Goal: Task Accomplishment & Management: Manage account settings

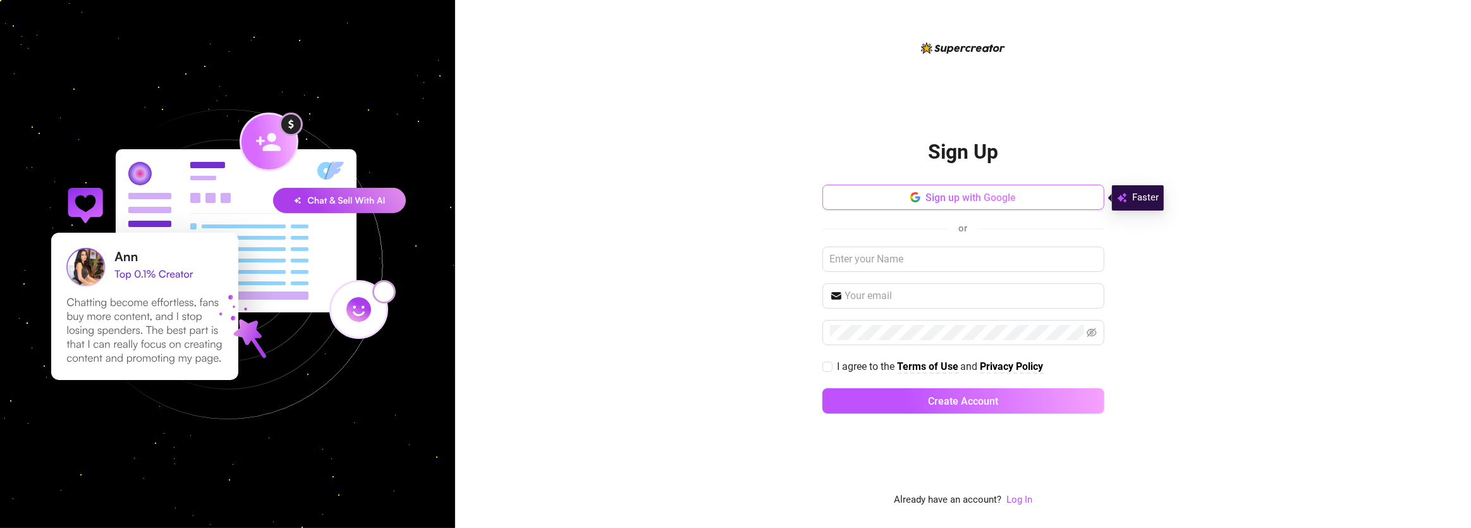
click at [1015, 195] on span "Sign up with Google" at bounding box center [971, 198] width 90 height 12
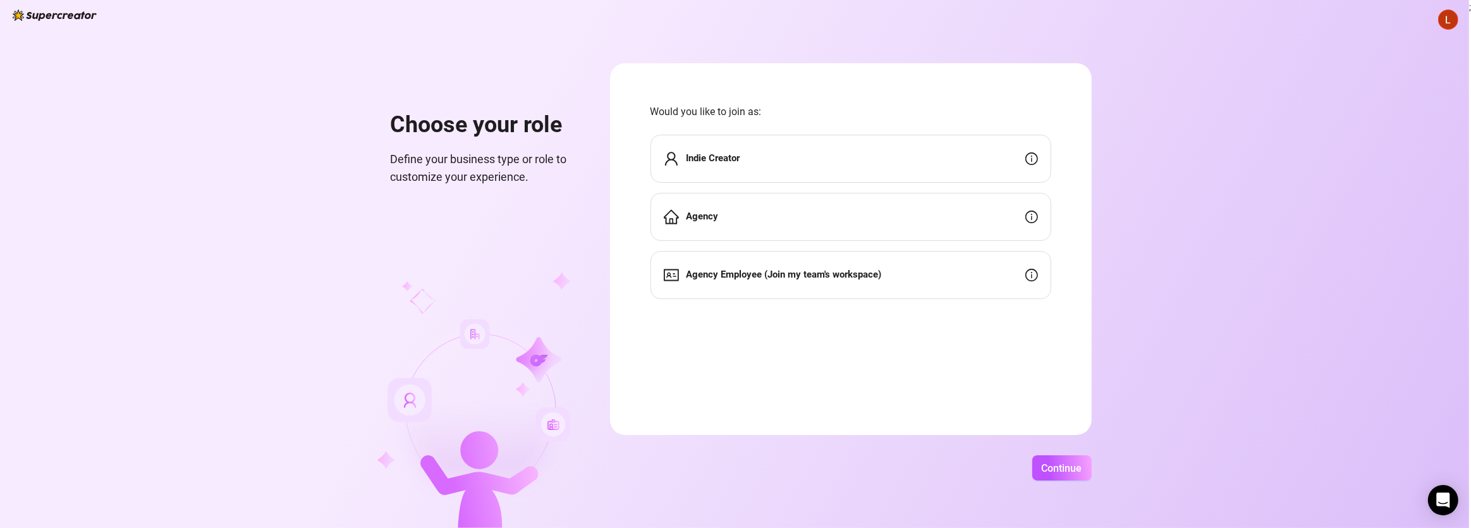
click at [915, 158] on div "Indie Creator" at bounding box center [851, 159] width 401 height 48
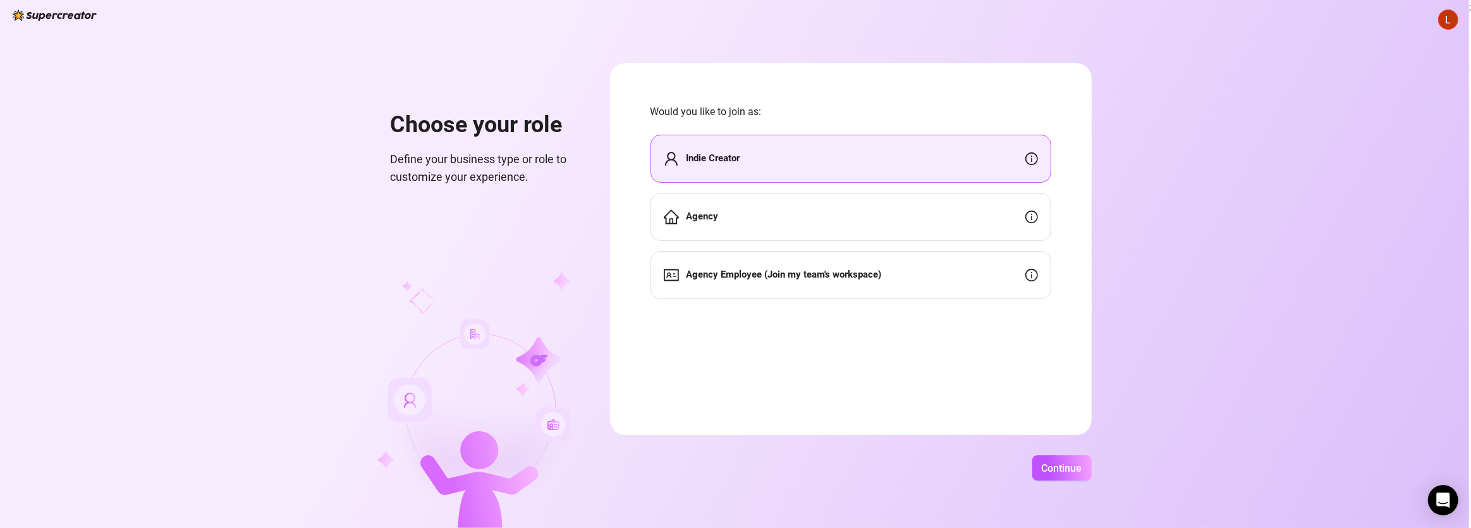
click at [1053, 455] on div "Choose your role Define your business type or role to customize your experience…" at bounding box center [734, 264] width 1469 height 528
click at [1057, 462] on span "Continue" at bounding box center [1062, 468] width 40 height 12
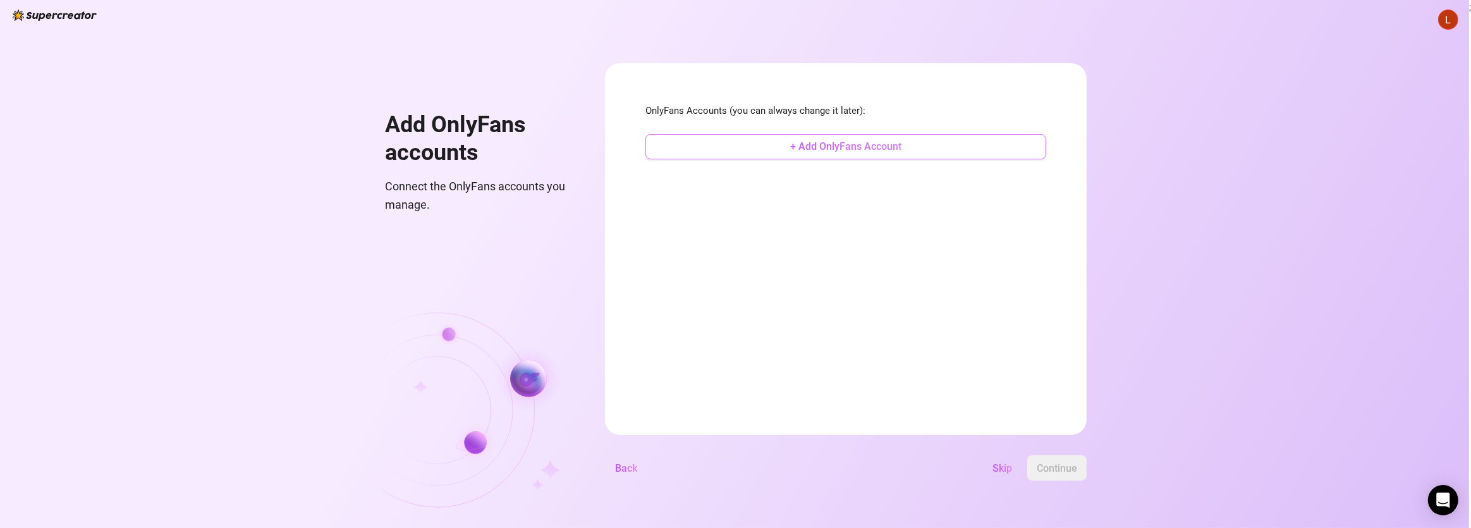
click at [810, 141] on span "+ Add OnlyFans Account" at bounding box center [845, 146] width 111 height 12
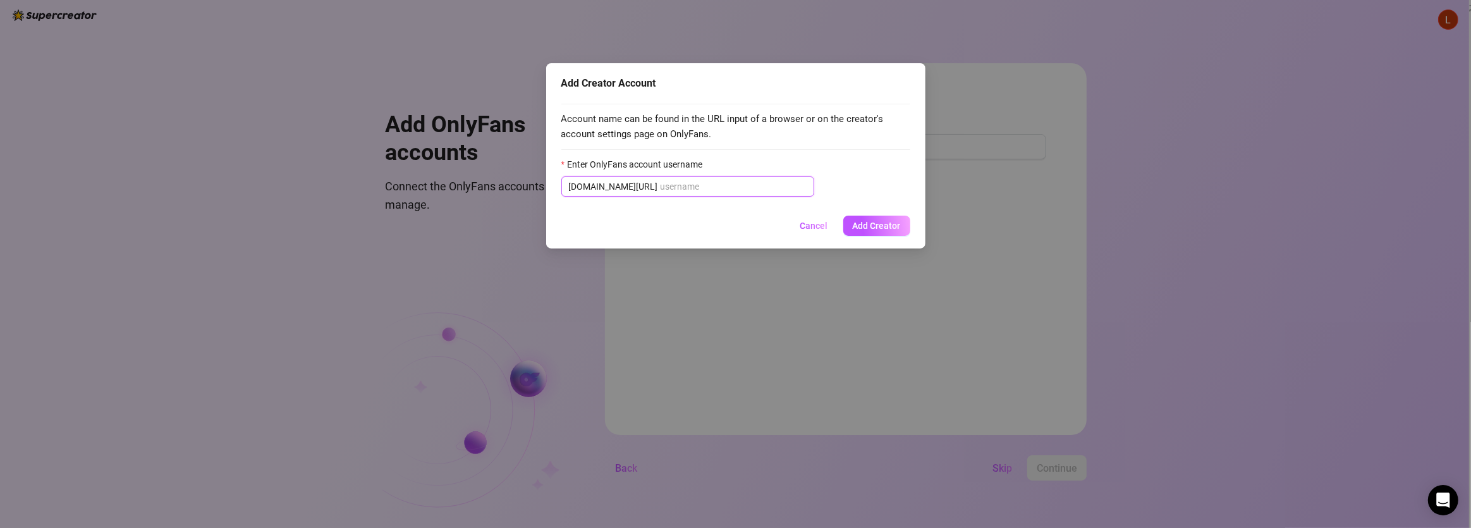
paste input "u519654923"
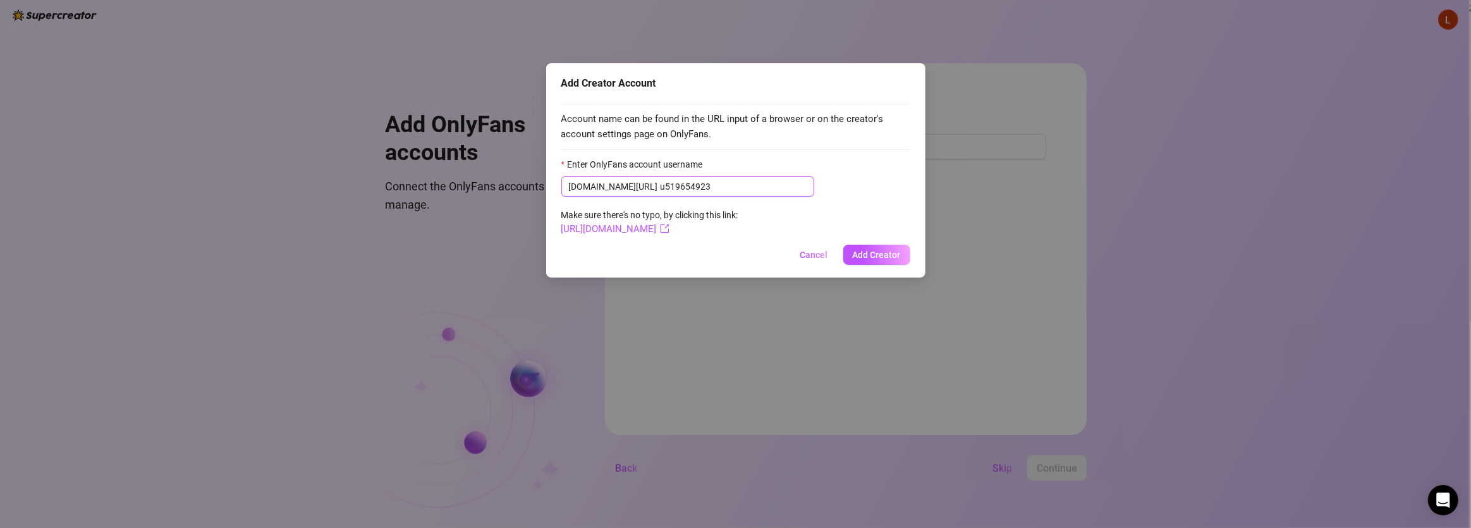
click at [661, 185] on input "u519654923" at bounding box center [734, 187] width 146 height 14
type input "u519654923"
click at [881, 254] on span "Add Creator" at bounding box center [877, 255] width 48 height 10
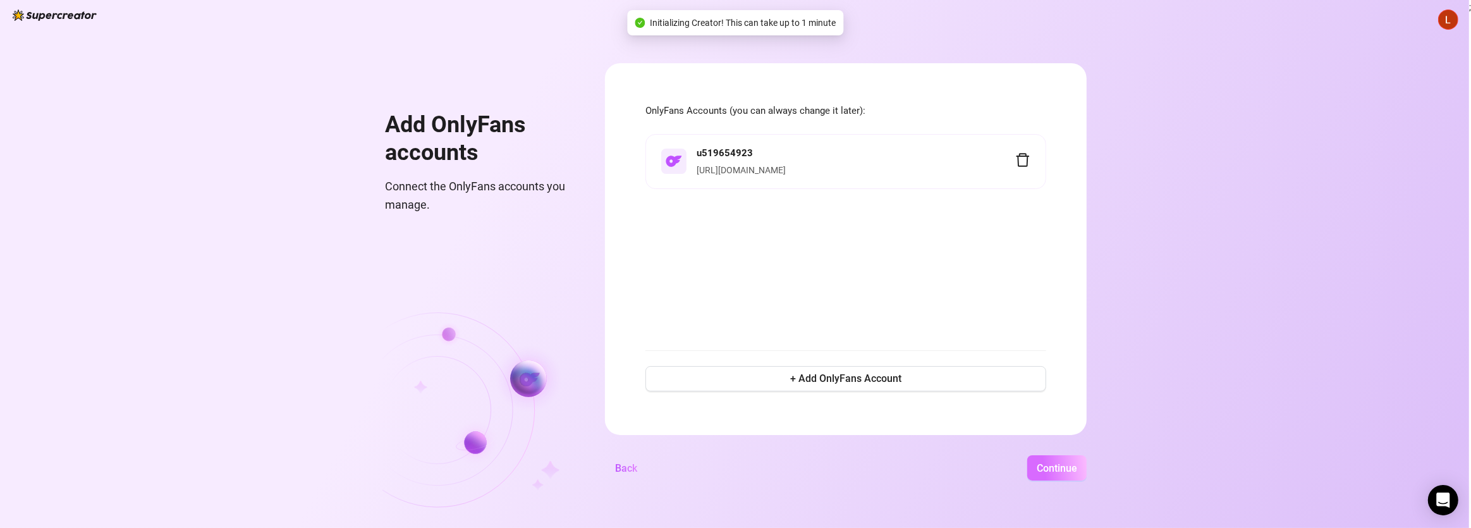
click at [1068, 469] on span "Continue" at bounding box center [1057, 468] width 40 height 12
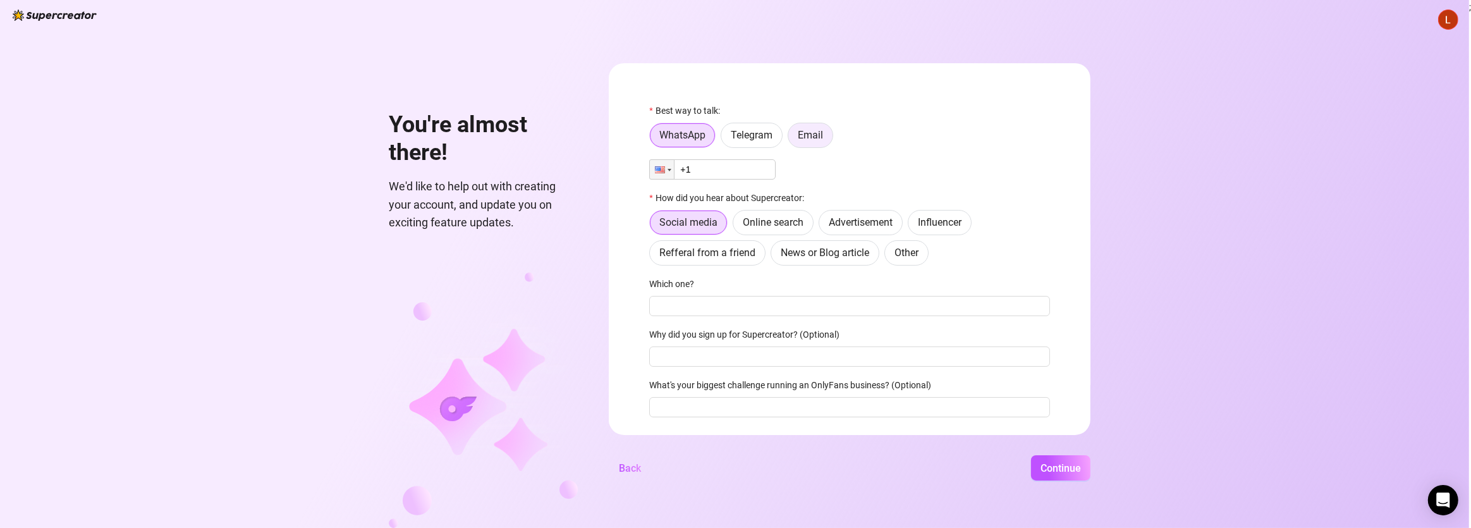
click at [803, 130] on span "Email" at bounding box center [810, 135] width 25 height 12
click at [792, 138] on input "Email" at bounding box center [792, 138] width 0 height 0
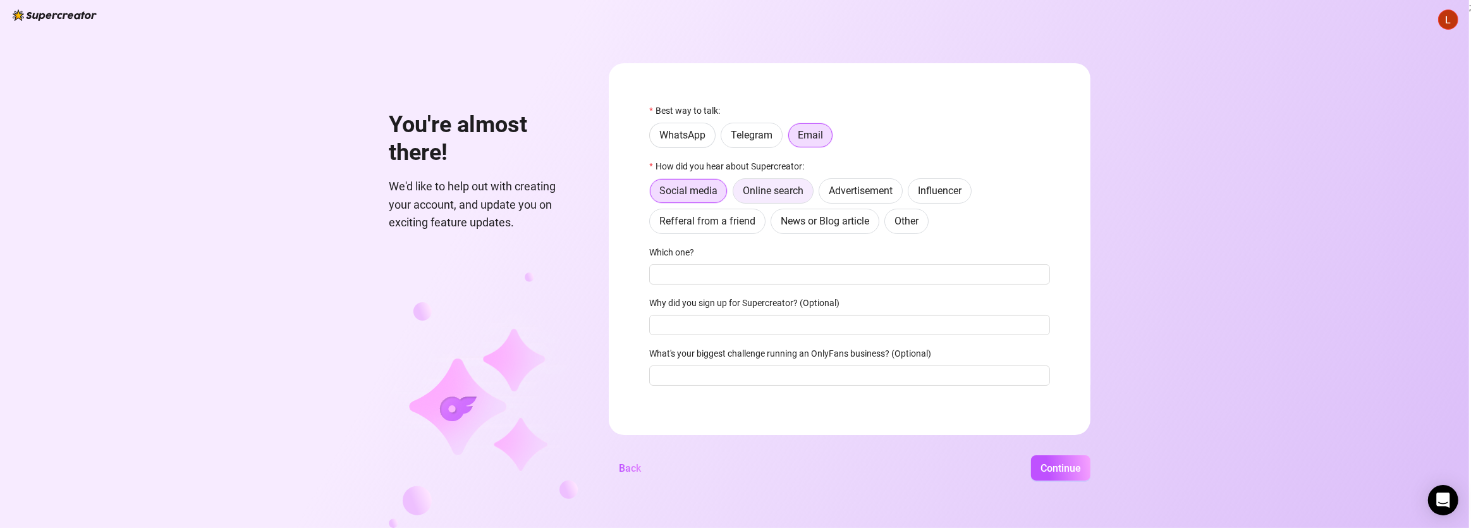
click at [780, 190] on span "Online search" at bounding box center [773, 191] width 61 height 12
click at [737, 194] on input "Online search" at bounding box center [737, 194] width 0 height 0
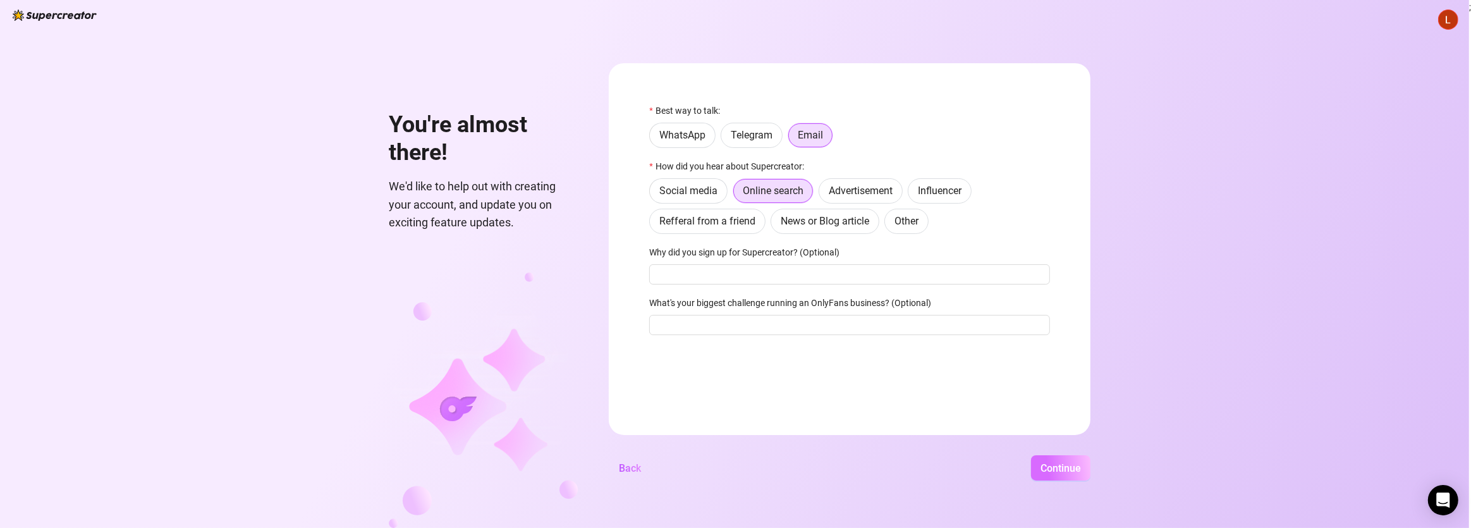
click at [1080, 468] on span "Continue" at bounding box center [1061, 468] width 40 height 12
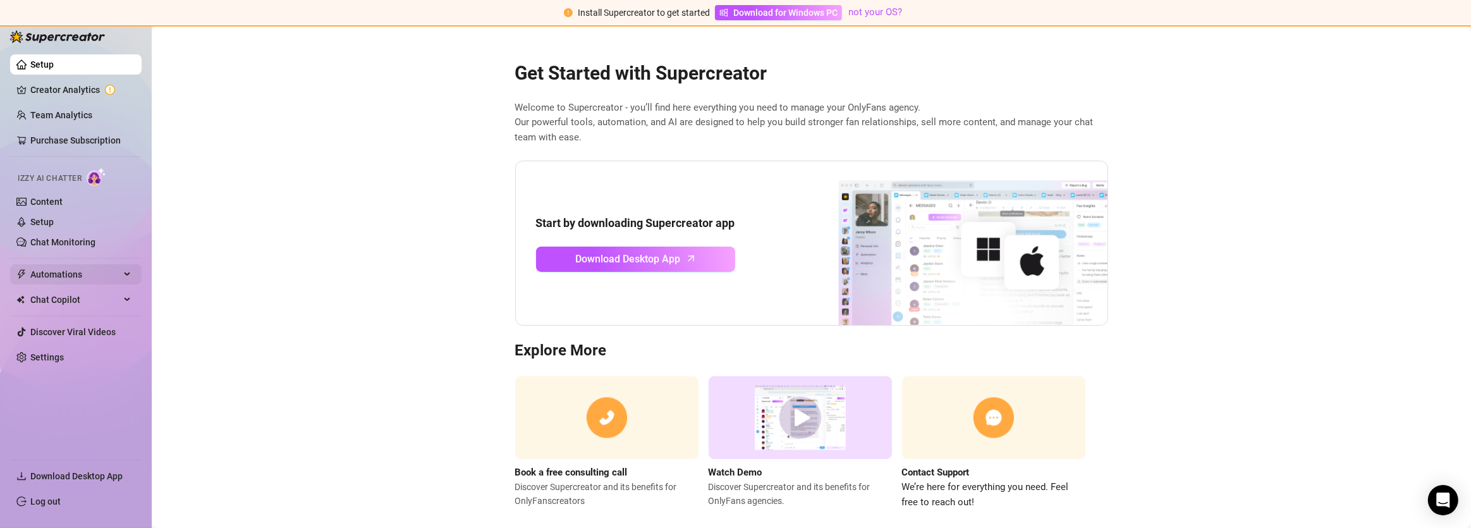
click at [125, 276] on div "Automations" at bounding box center [75, 274] width 131 height 20
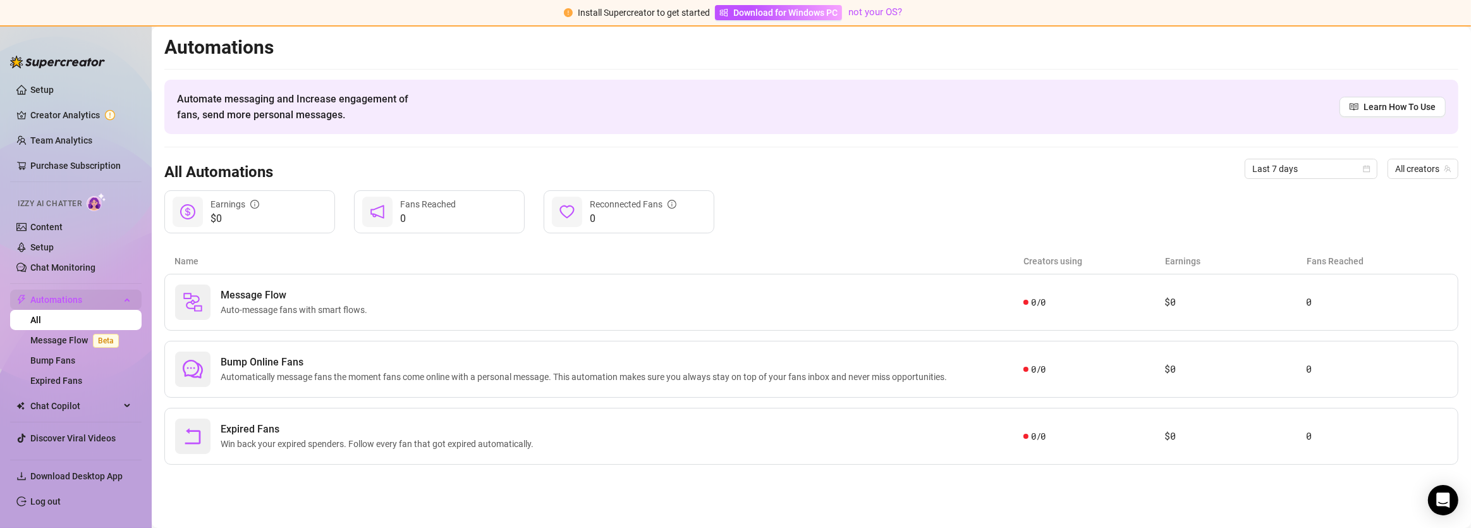
click at [116, 296] on div "Automations" at bounding box center [75, 300] width 131 height 20
click at [118, 329] on span "Chat Copilot" at bounding box center [75, 325] width 90 height 20
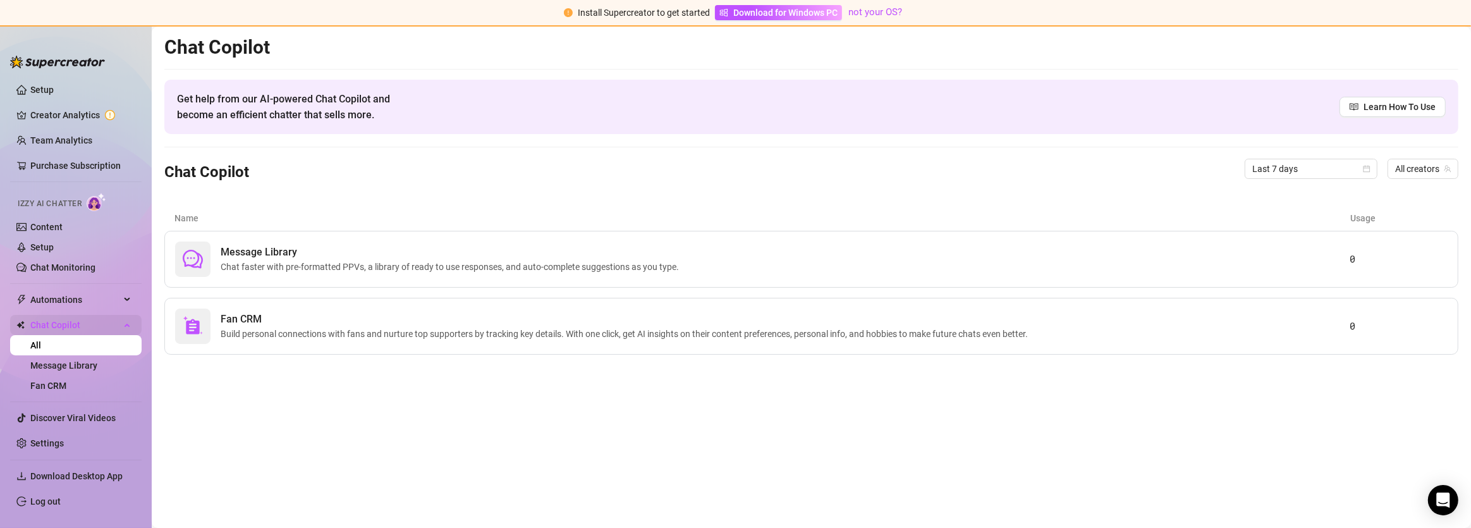
click at [118, 329] on div "Chat Copilot" at bounding box center [75, 325] width 131 height 20
click at [58, 226] on link "Content" at bounding box center [46, 227] width 32 height 10
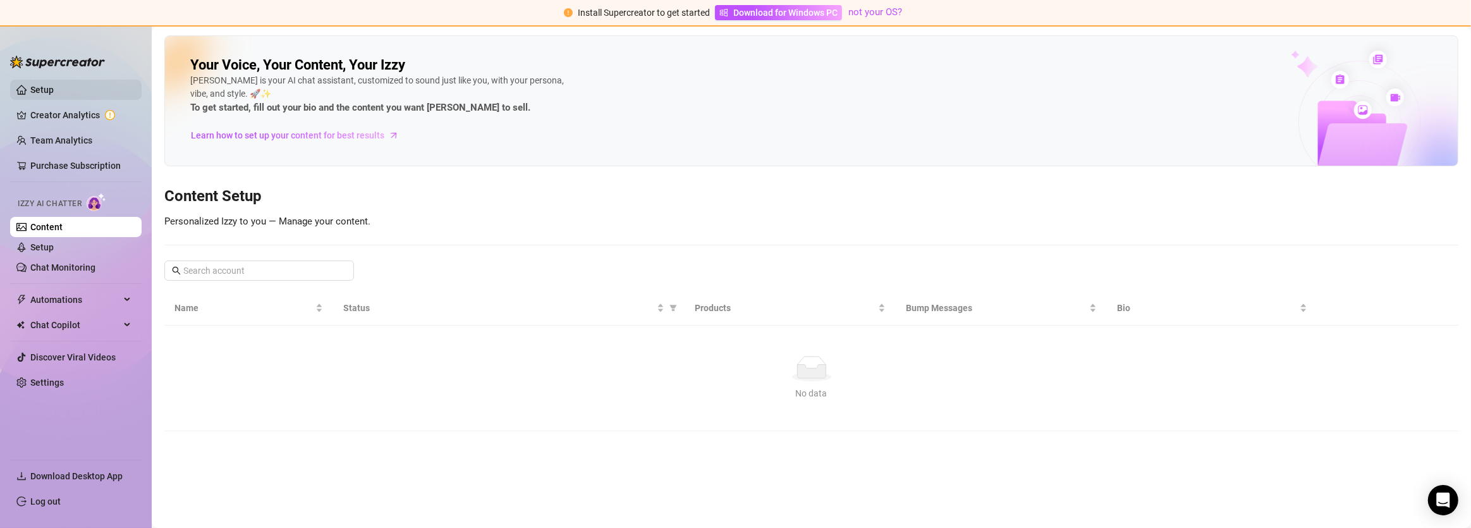
click at [44, 86] on link "Setup" at bounding box center [41, 90] width 23 height 10
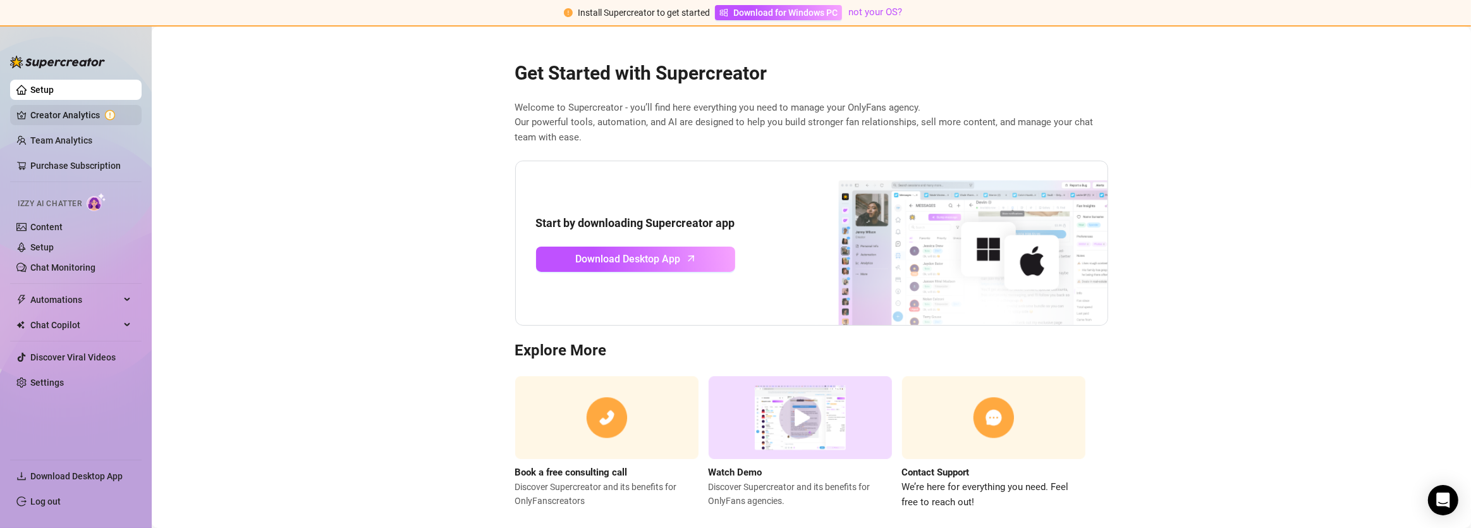
click at [58, 123] on link "Creator Analytics" at bounding box center [80, 115] width 101 height 20
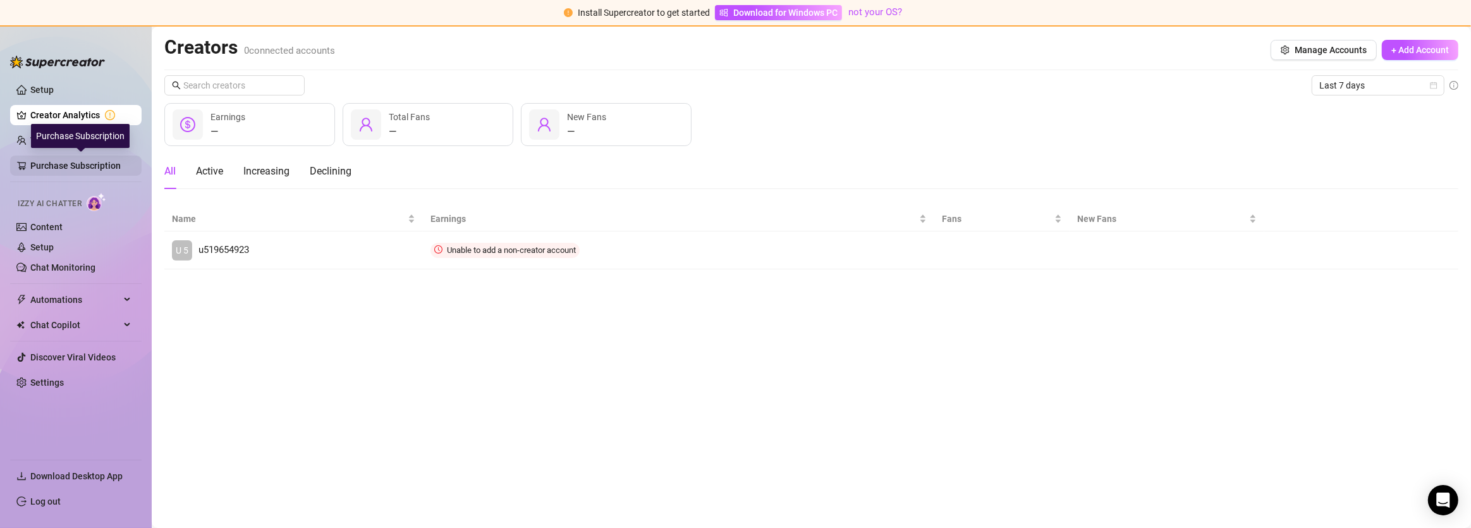
click at [53, 158] on link "Purchase Subscription" at bounding box center [80, 166] width 101 height 20
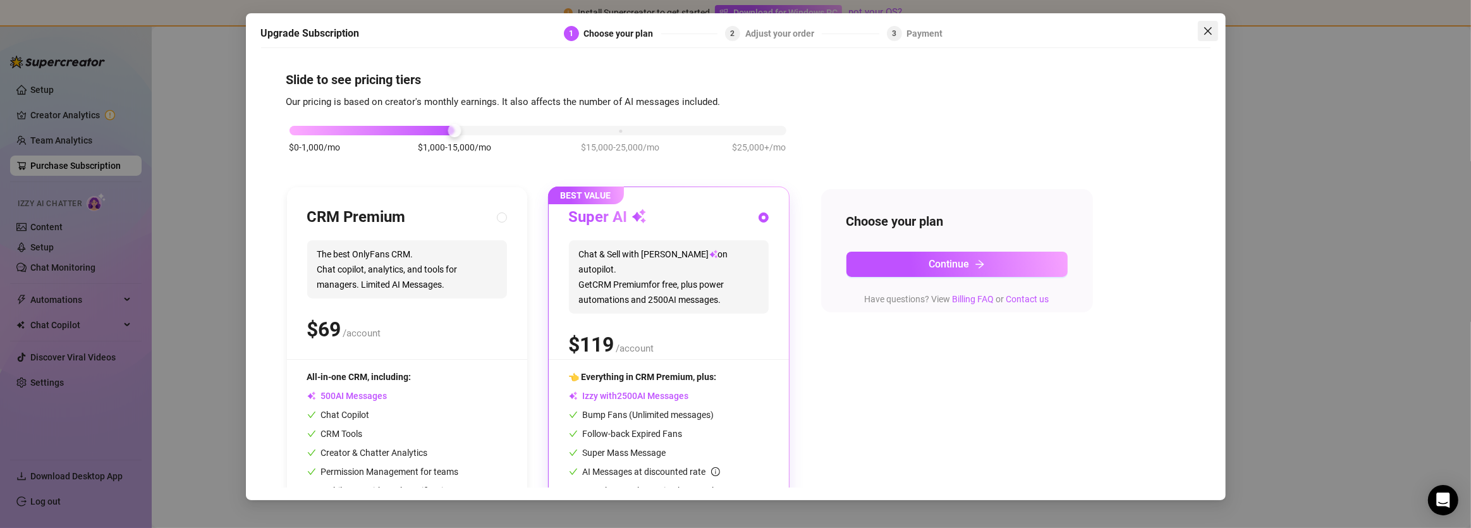
click at [1214, 34] on span "Close" at bounding box center [1208, 31] width 20 height 10
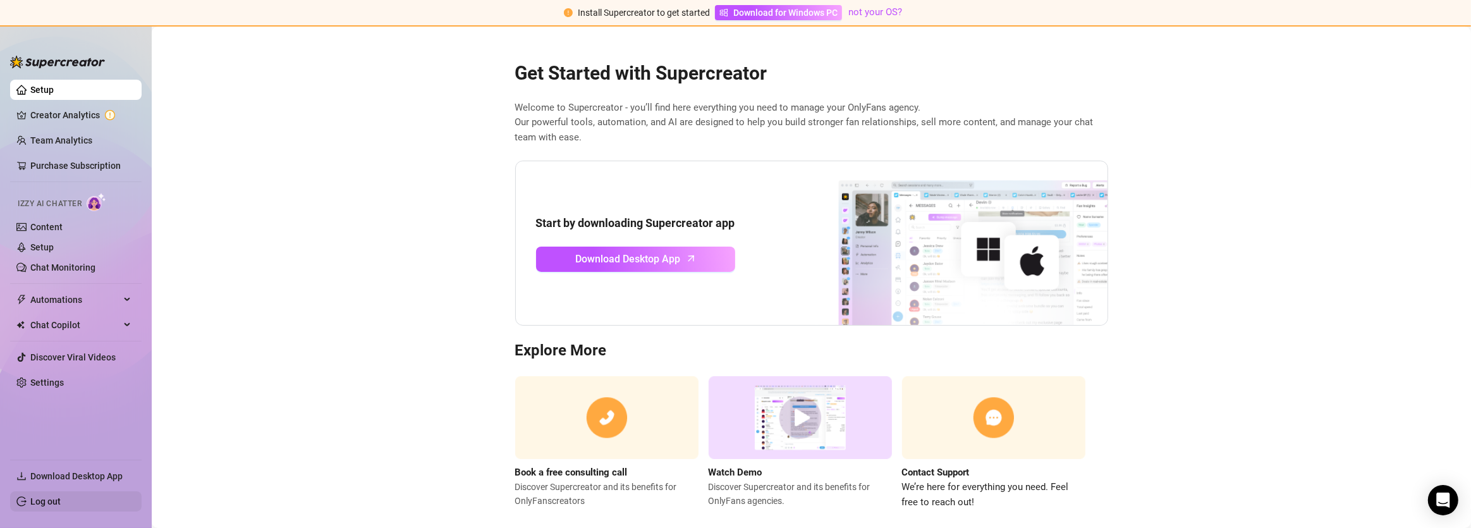
click at [56, 499] on link "Log out" at bounding box center [45, 501] width 30 height 10
